Goal: Navigation & Orientation: Find specific page/section

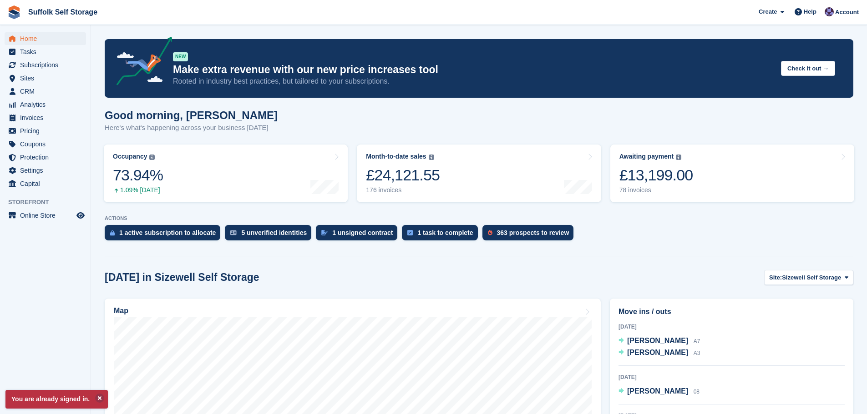
scroll to position [182, 0]
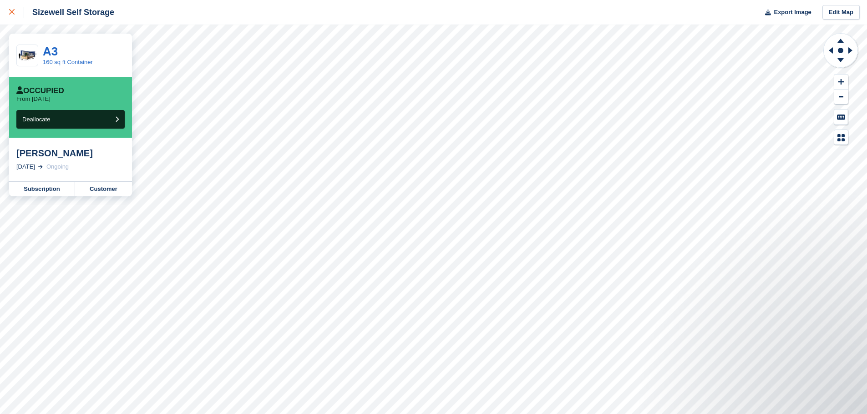
click at [15, 13] on div at bounding box center [16, 12] width 15 height 11
